Goal: Task Accomplishment & Management: Complete application form

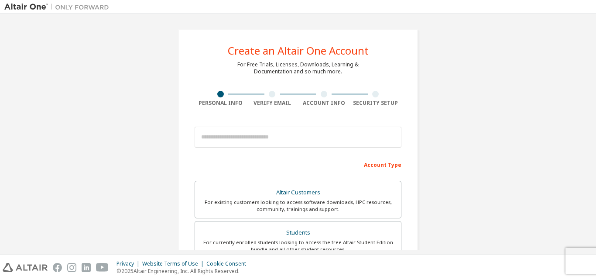
drag, startPoint x: 596, startPoint y: 74, endPoint x: 596, endPoint y: 82, distance: 8.3
click at [596, 82] on div "Create an Altair One Account For Free Trials, Licenses, Downloads, Learning & D…" at bounding box center [298, 134] width 596 height 240
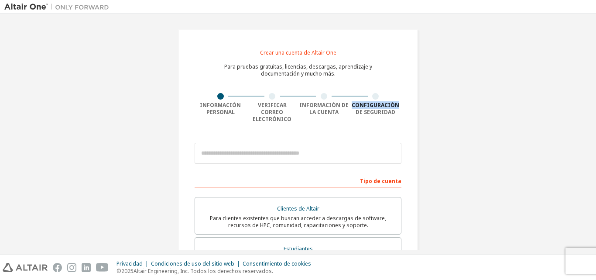
drag, startPoint x: 592, startPoint y: 86, endPoint x: 591, endPoint y: 104, distance: 18.3
click at [592, 102] on div "Crear una cuenta de Altair One Para pruebas gratuitas, licencias, descargas, ap…" at bounding box center [298, 134] width 596 height 240
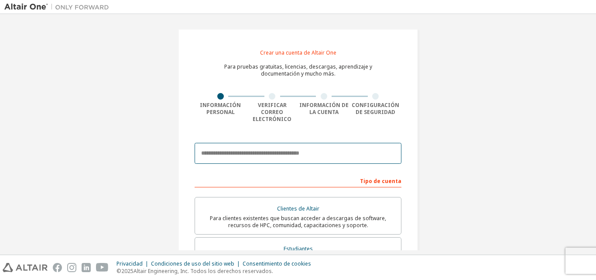
click at [328, 154] on input "email" at bounding box center [298, 153] width 207 height 21
type input "**********"
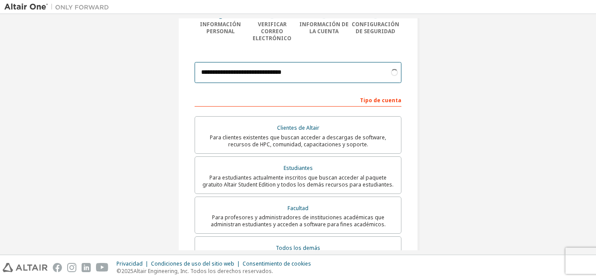
scroll to position [86, 0]
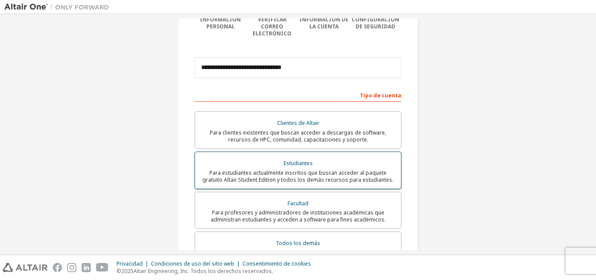
click at [314, 157] on div "Estudiantes" at bounding box center [297, 163] width 195 height 12
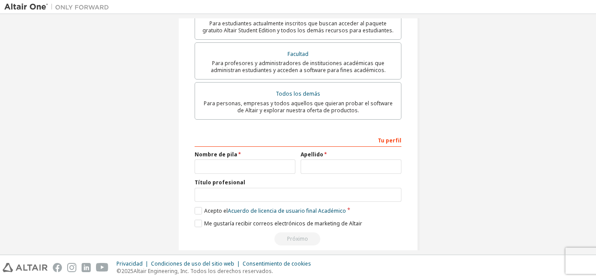
scroll to position [237, 0]
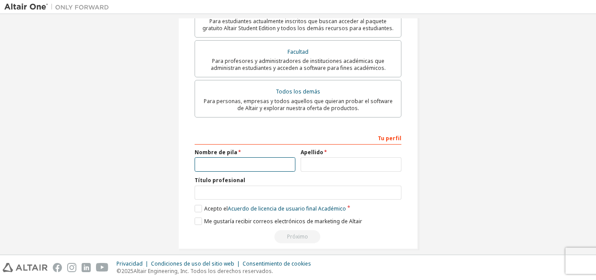
click at [253, 157] on input "text" at bounding box center [245, 164] width 101 height 14
type input "**********"
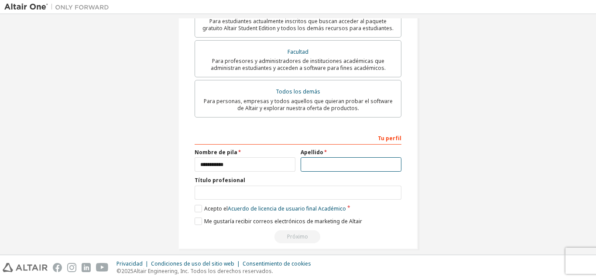
click at [312, 157] on input "text" at bounding box center [351, 164] width 101 height 14
type input "**********"
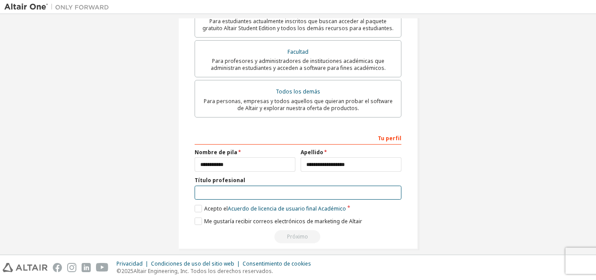
click at [349, 186] on input "text" at bounding box center [298, 192] width 207 height 14
type input "*"
type input "**********"
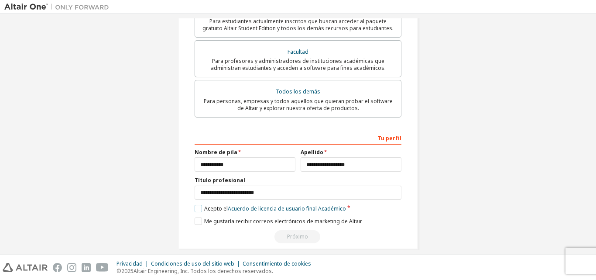
click at [195, 205] on label "Acepto el Acuerdo de licencia de usuario final Académico" at bounding box center [270, 208] width 151 height 7
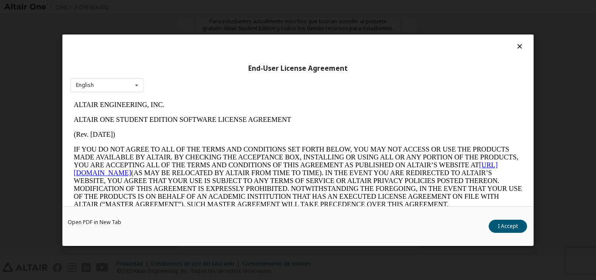
scroll to position [0, 0]
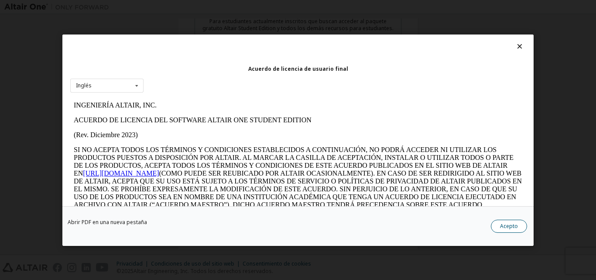
click at [517, 227] on font "Acepto" at bounding box center [509, 225] width 18 height 7
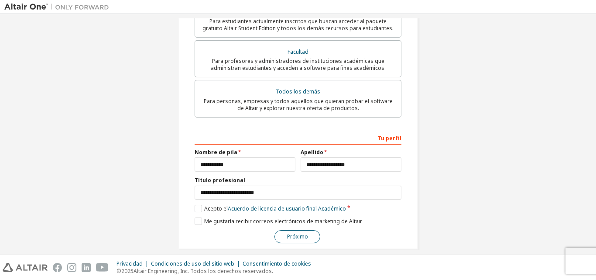
click at [301, 233] on font "Próximo" at bounding box center [297, 236] width 21 height 7
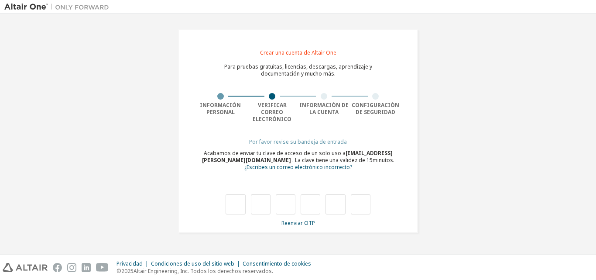
type input "*"
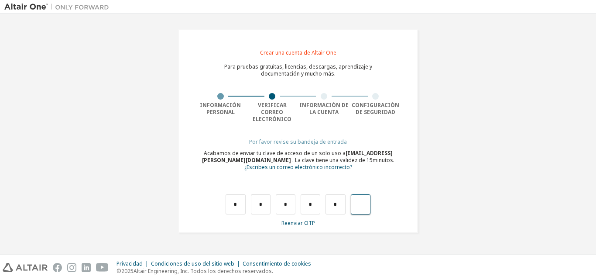
type input "*"
